Goal: Task Accomplishment & Management: Use online tool/utility

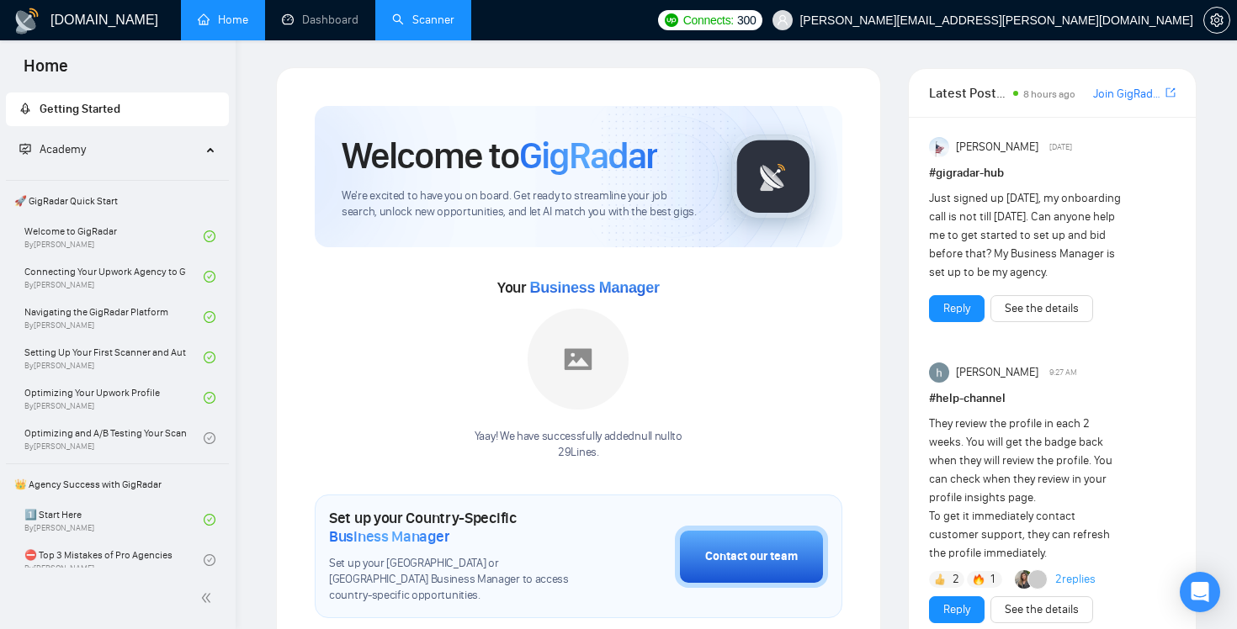
click at [418, 27] on link "Scanner" at bounding box center [423, 20] width 62 height 14
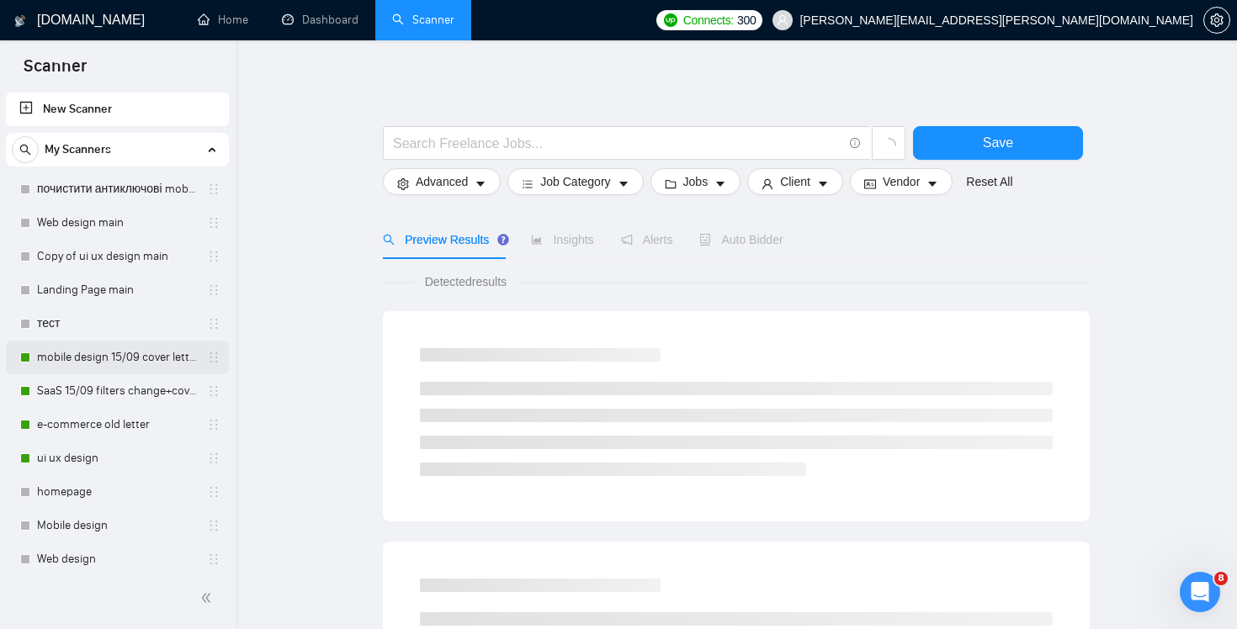
click at [98, 344] on link "mobile design 15/09 cover letter another first part" at bounding box center [117, 358] width 160 height 34
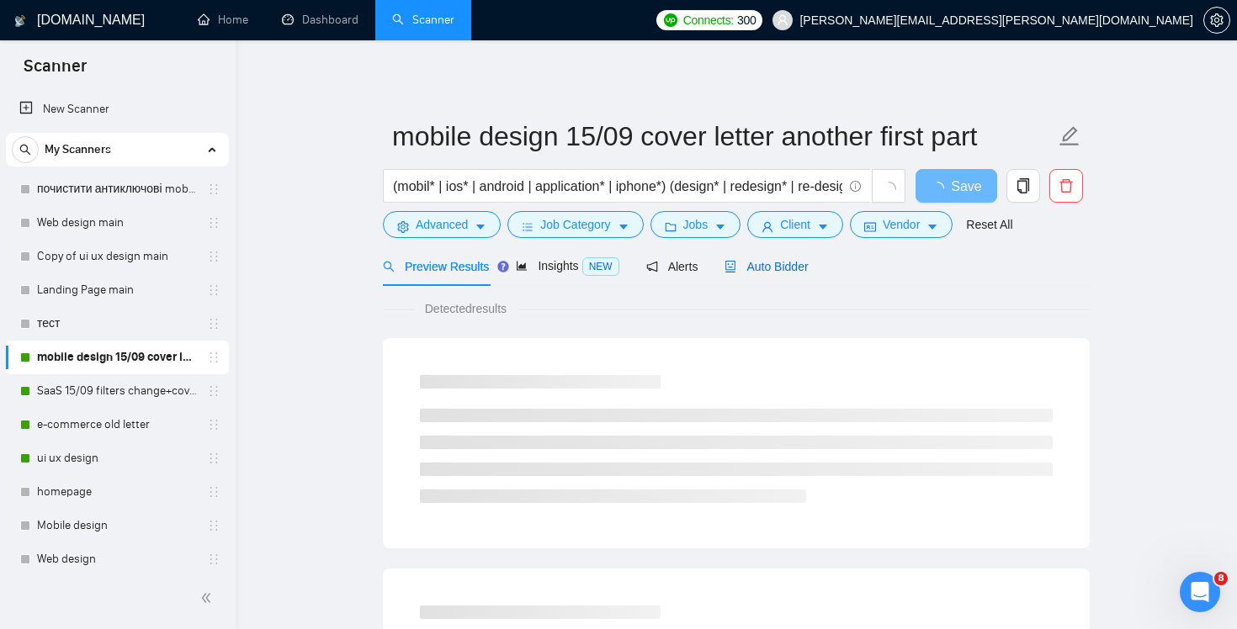
click at [770, 261] on span "Auto Bidder" at bounding box center [765, 266] width 83 height 13
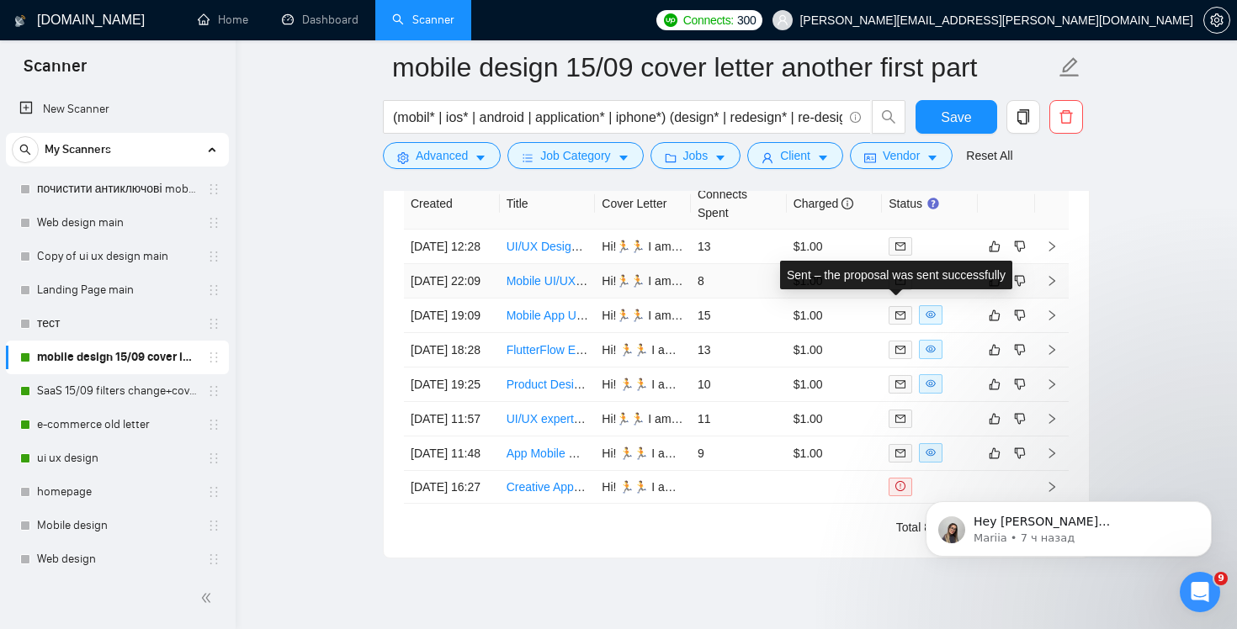
scroll to position [4113, 0]
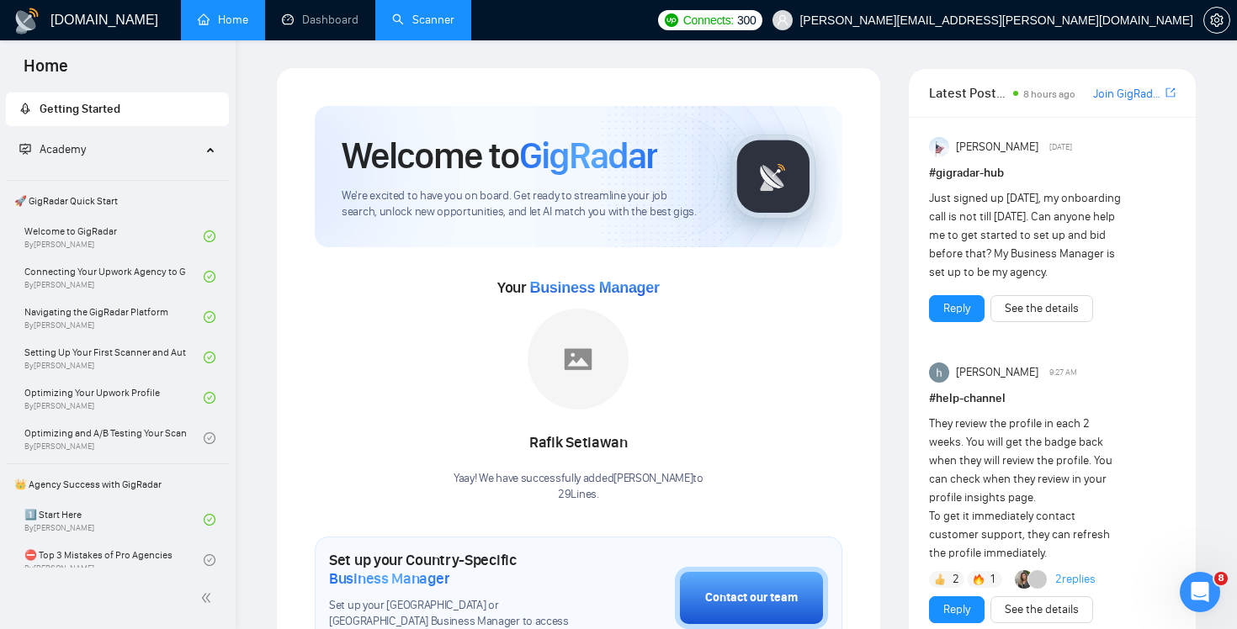
click at [412, 27] on link "Scanner" at bounding box center [423, 20] width 62 height 14
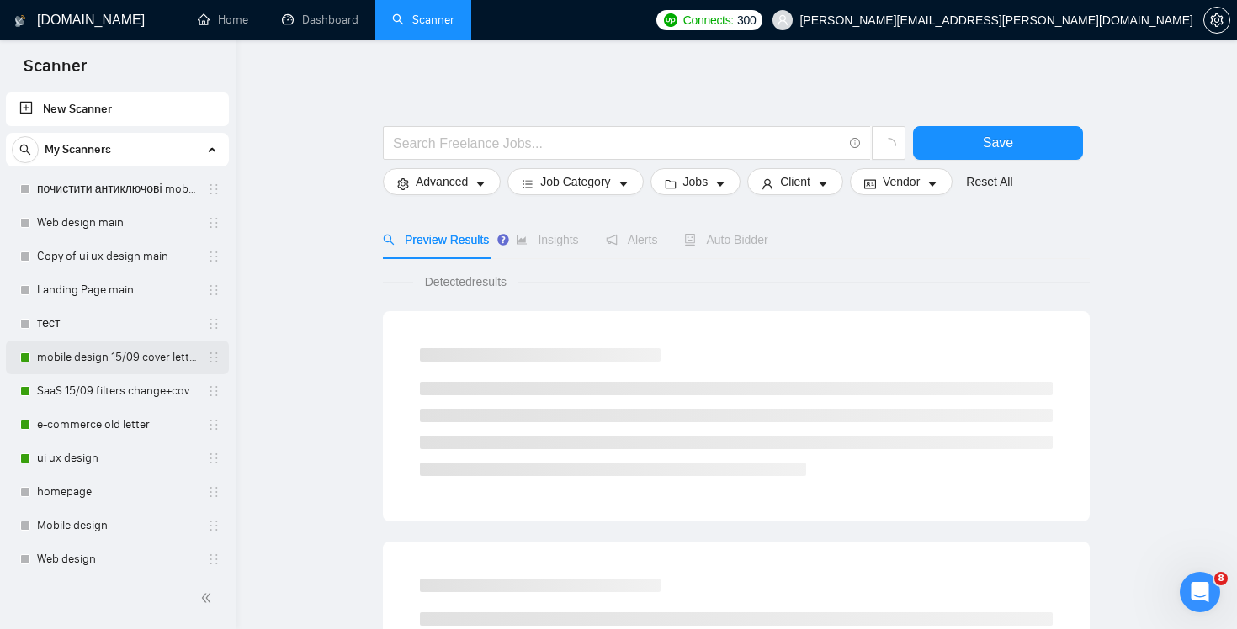
click at [118, 363] on link "mobile design 15/09 cover letter another first part" at bounding box center [117, 358] width 160 height 34
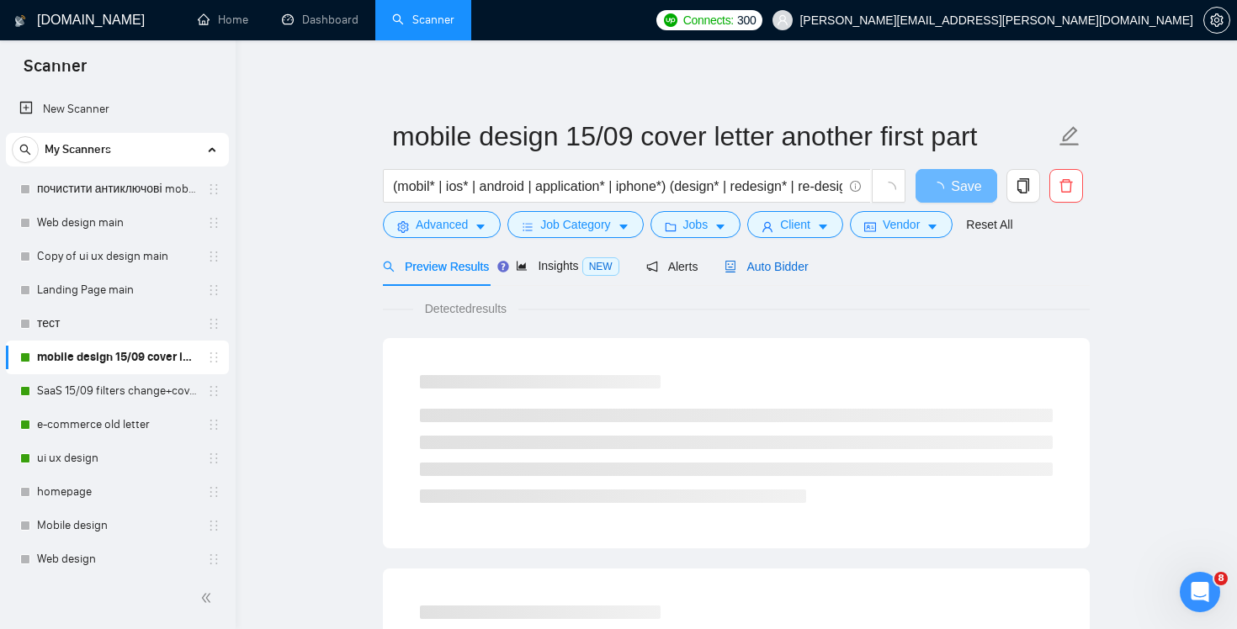
click at [785, 272] on span "Auto Bidder" at bounding box center [765, 266] width 83 height 13
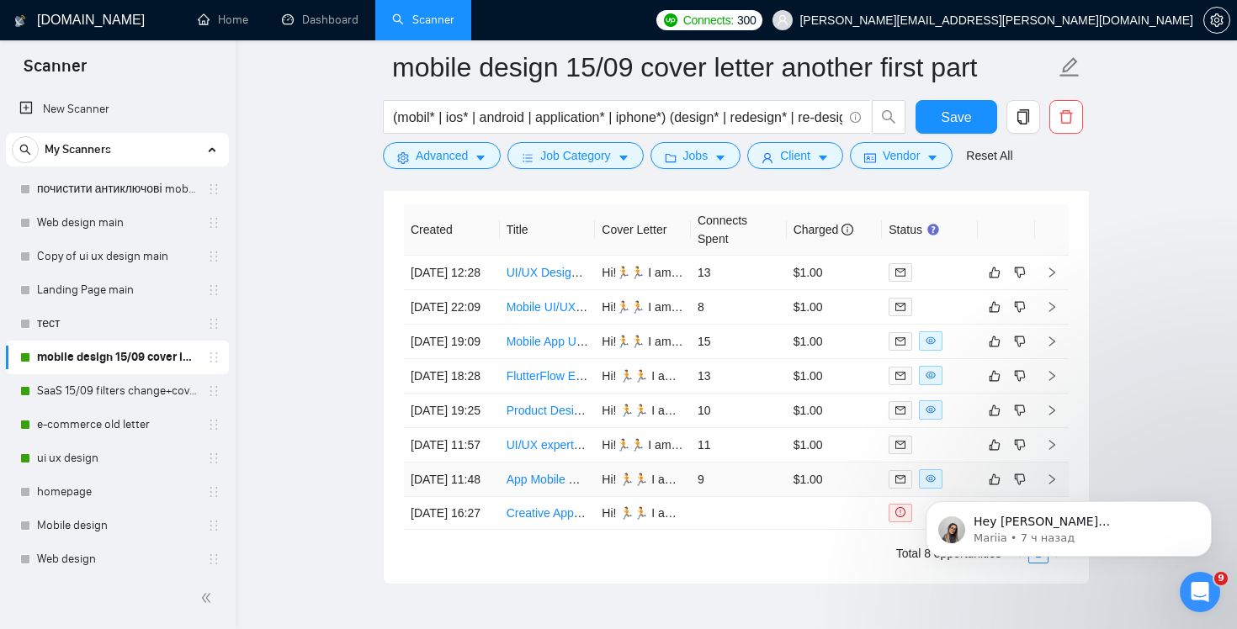
scroll to position [4010, 0]
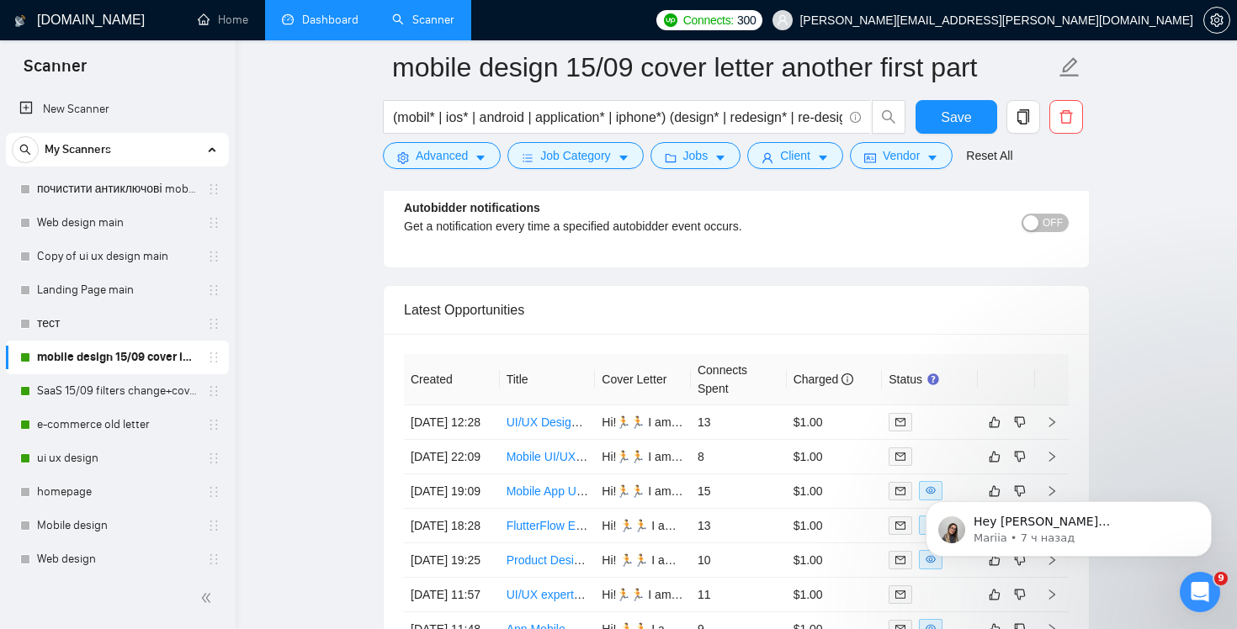
click at [334, 18] on link "Dashboard" at bounding box center [320, 20] width 77 height 14
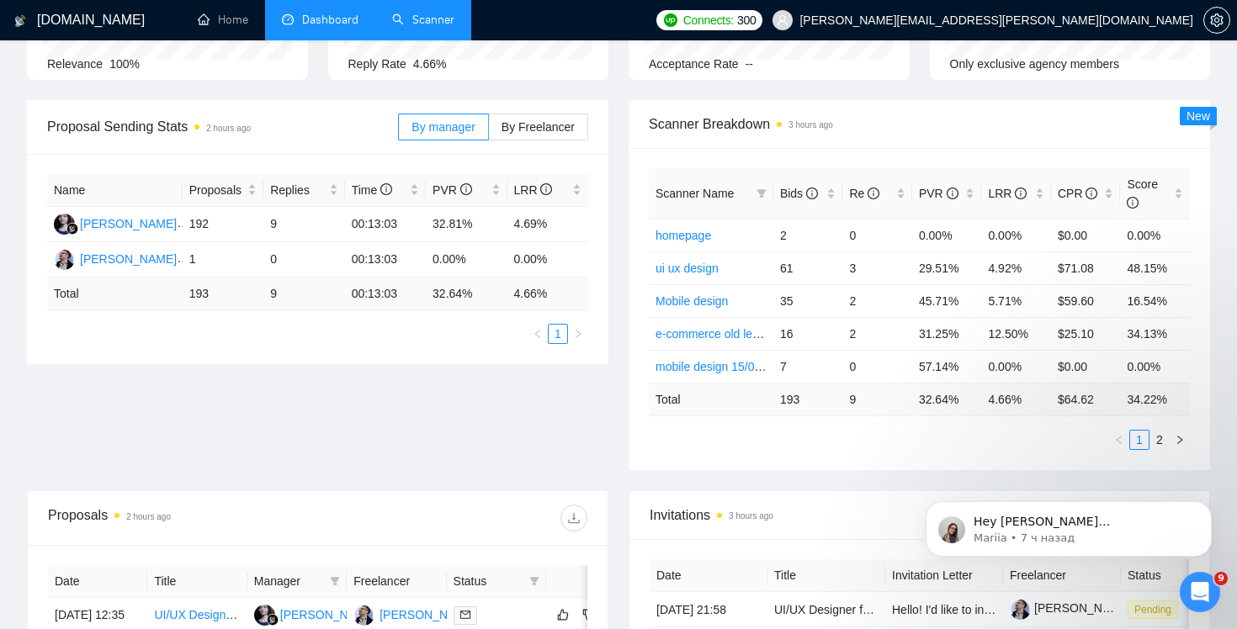
scroll to position [197, 0]
click at [1159, 438] on link "2" at bounding box center [1159, 439] width 19 height 19
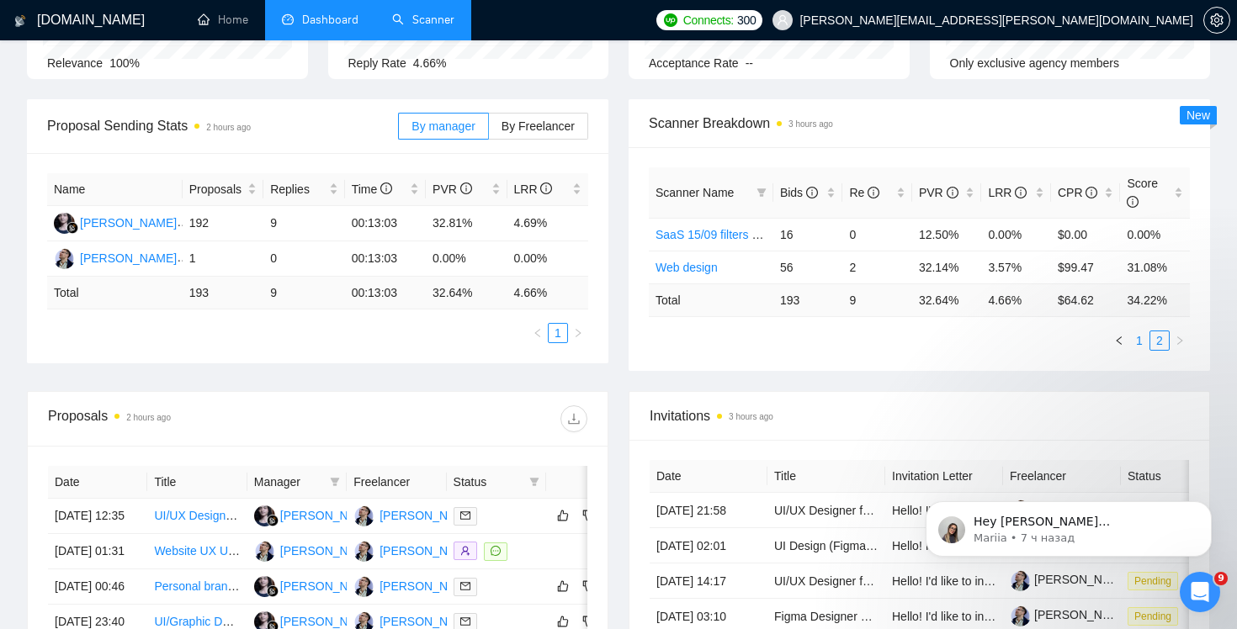
click at [1139, 341] on link "1" at bounding box center [1139, 340] width 19 height 19
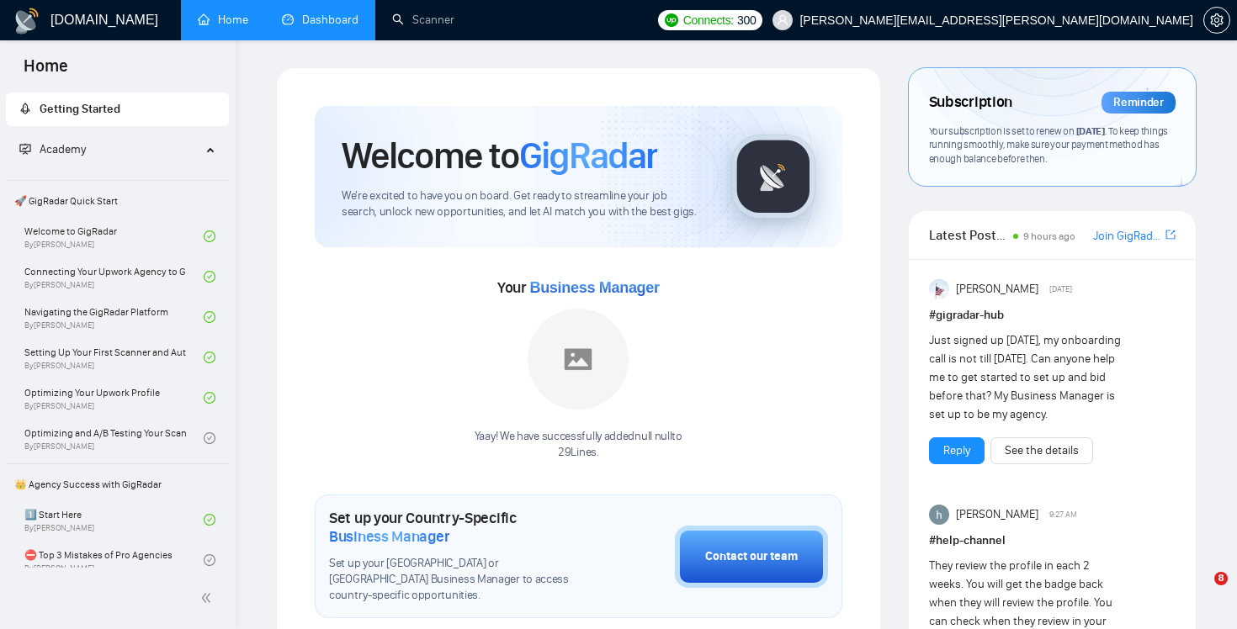
click at [358, 27] on link "Dashboard" at bounding box center [320, 20] width 77 height 14
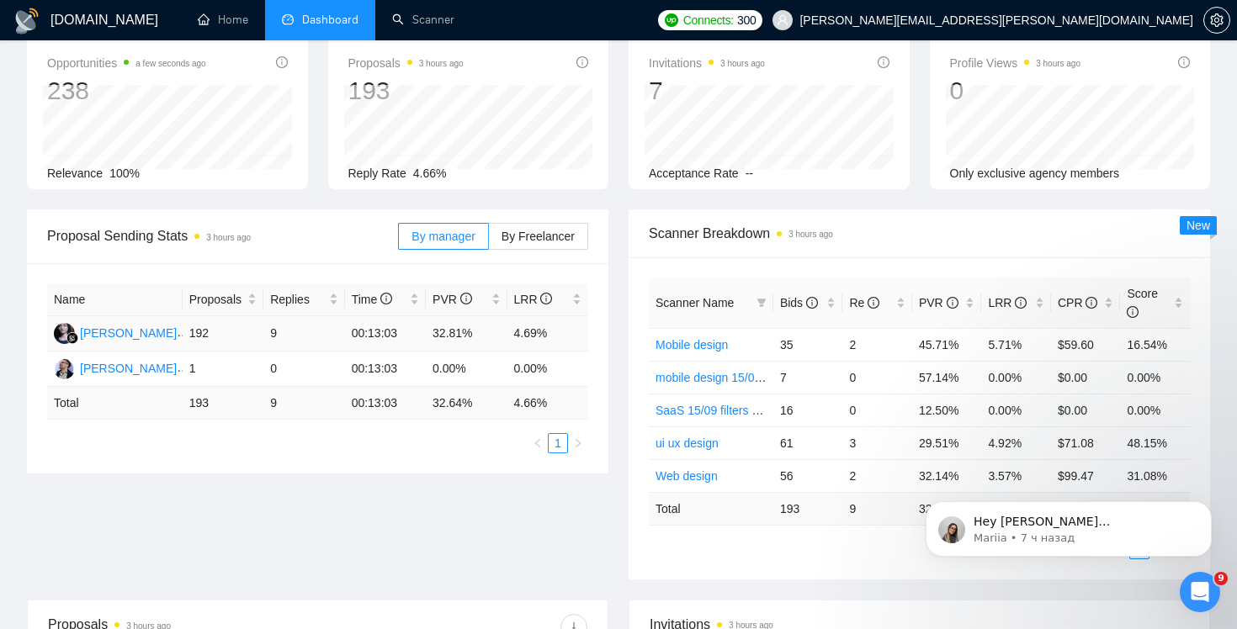
scroll to position [165, 0]
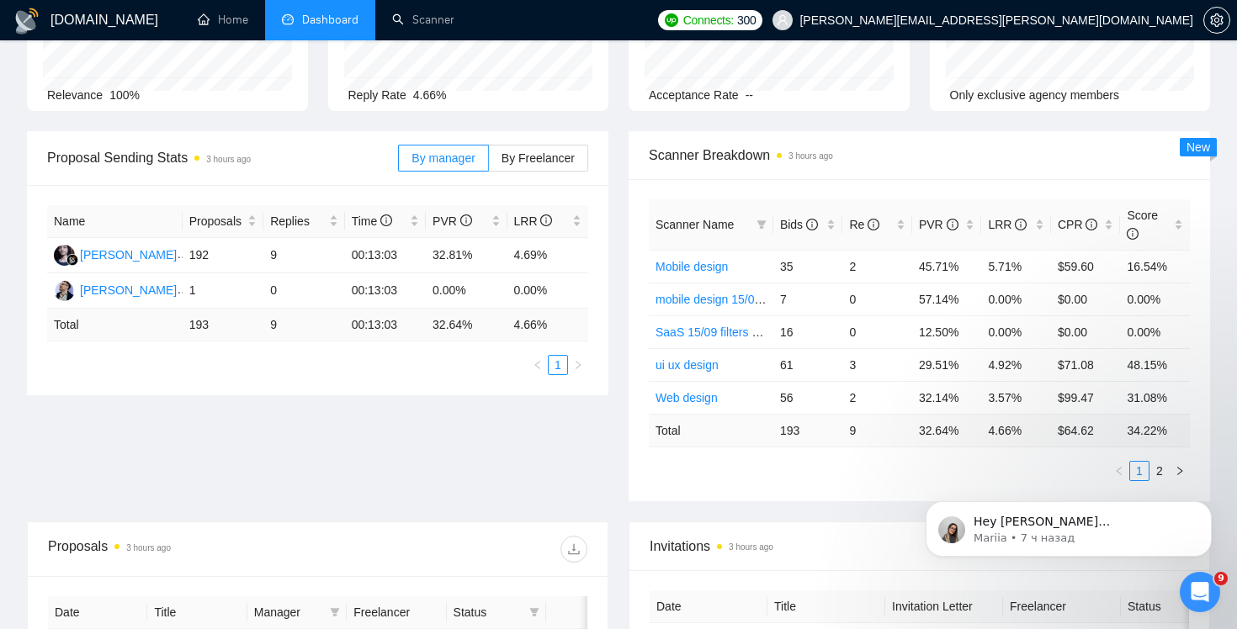
click at [1152, 468] on html "Hey [PERSON_NAME][EMAIL_ADDRESS][PERSON_NAME][DOMAIN_NAME], Looks like your Upw…" at bounding box center [1068, 525] width 337 height 118
click at [1210, 507] on icon "Dismiss notification" at bounding box center [1206, 505] width 9 height 9
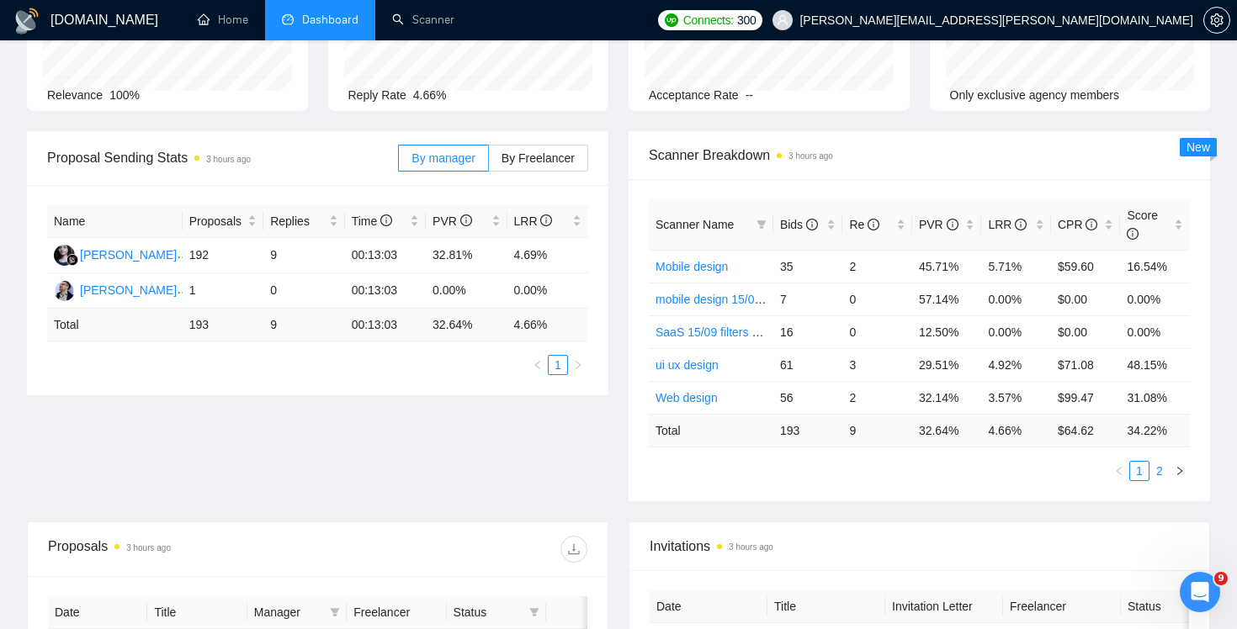
click at [1155, 471] on link "2" at bounding box center [1159, 471] width 19 height 19
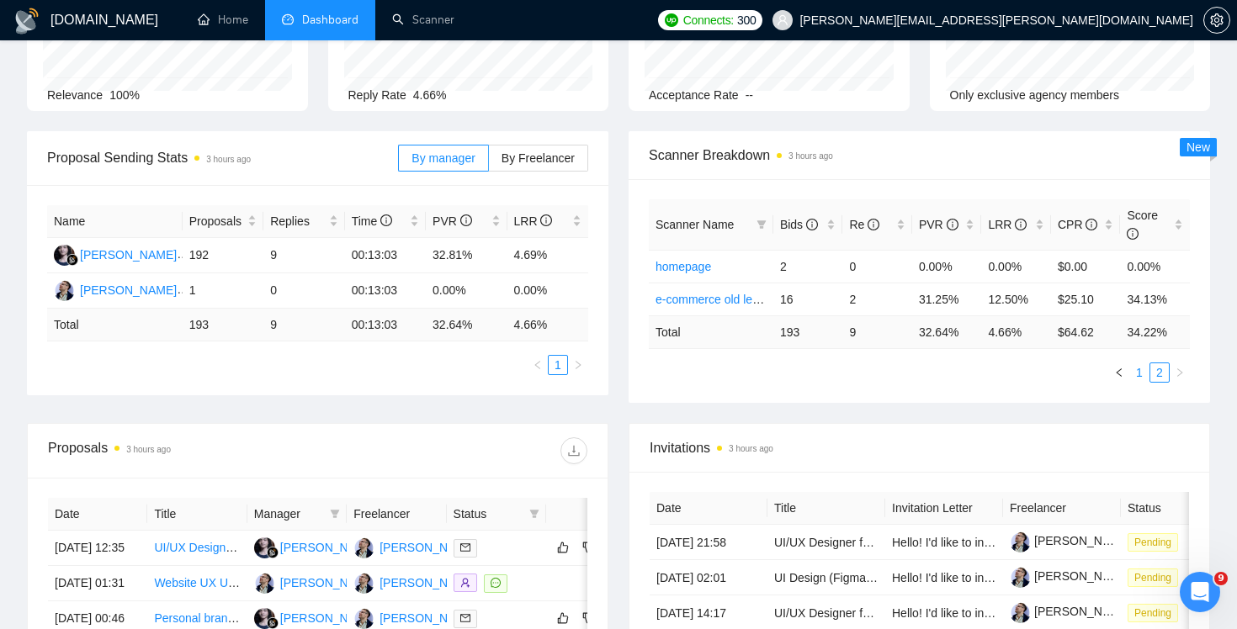
click at [1132, 368] on link "1" at bounding box center [1139, 372] width 19 height 19
